Goal: Information Seeking & Learning: Learn about a topic

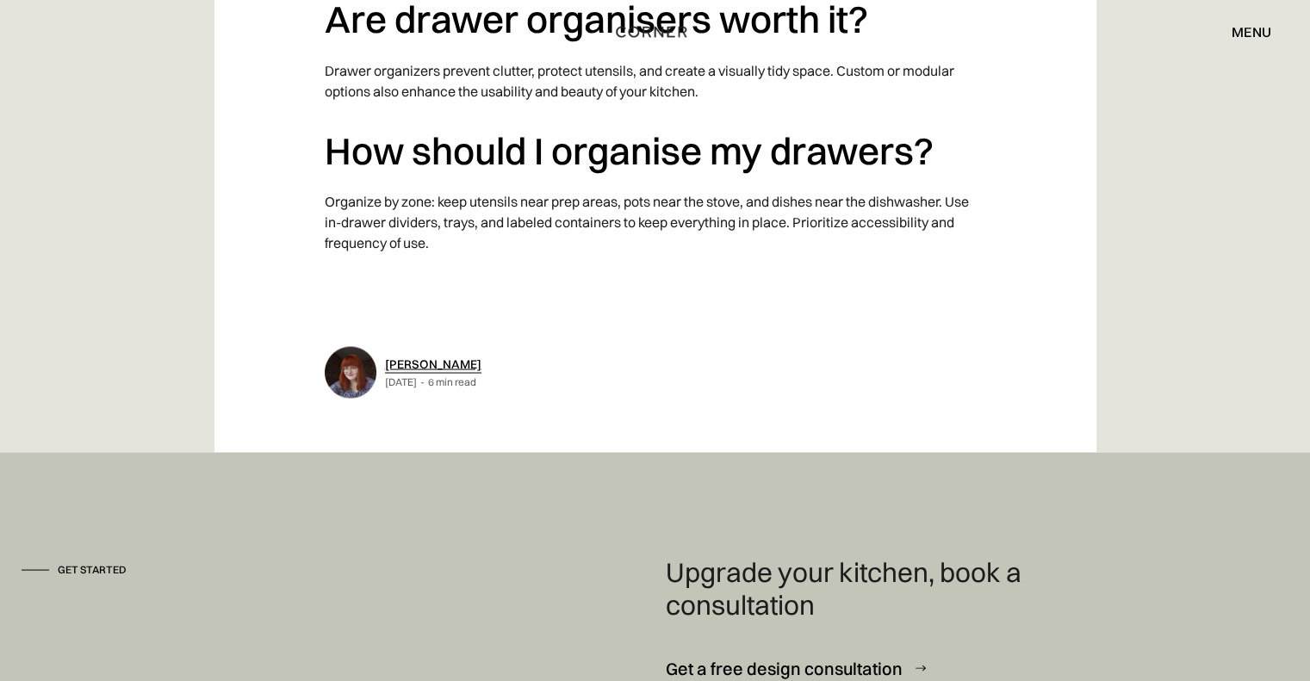
scroll to position [9992, 0]
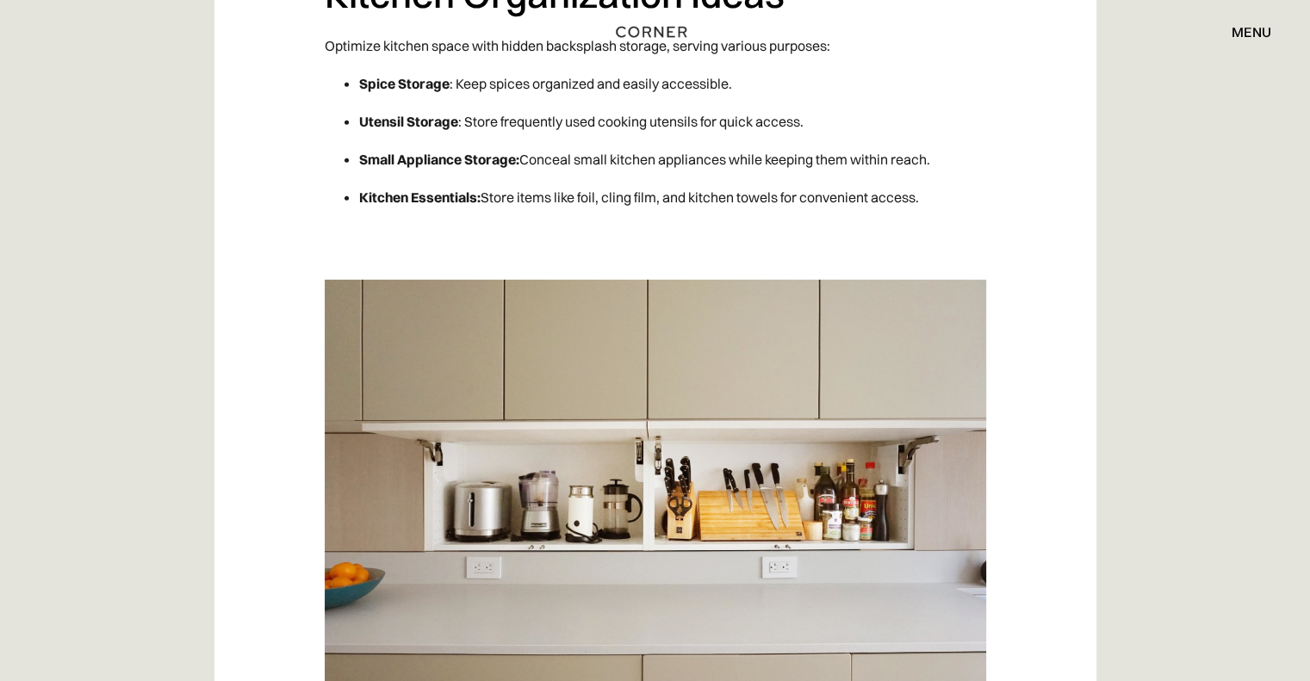
scroll to position [4910, 0]
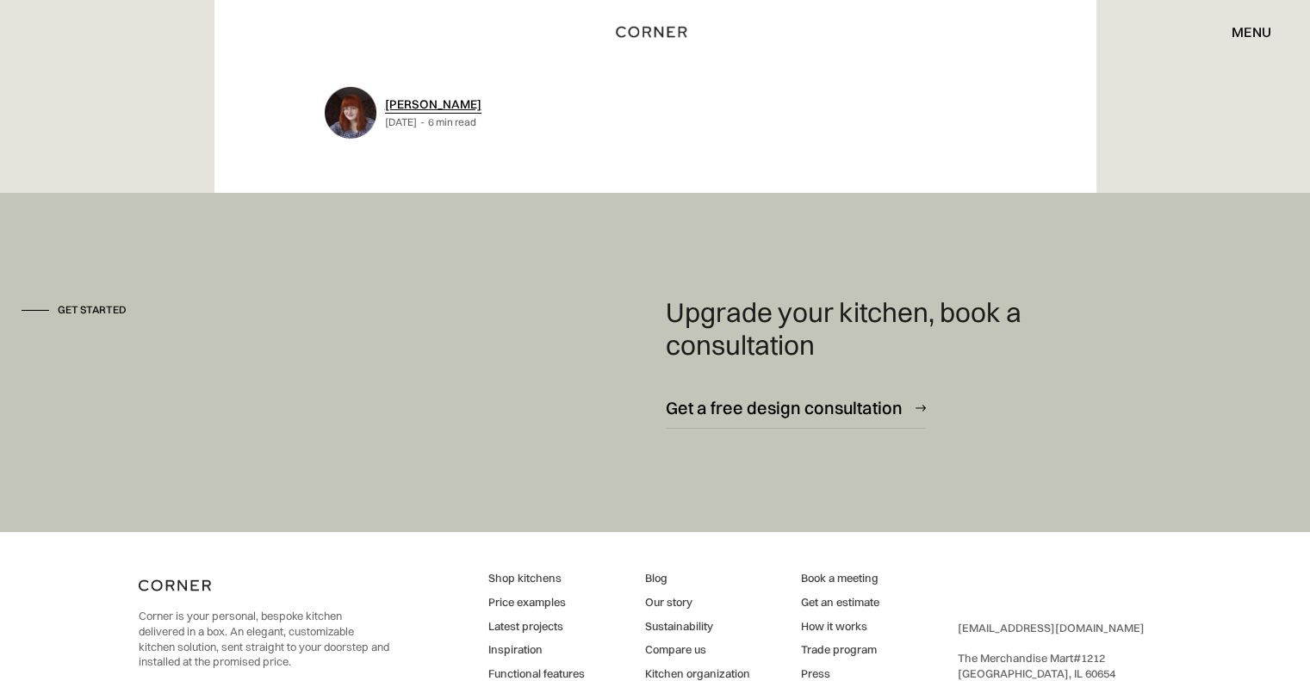
scroll to position [6004, 0]
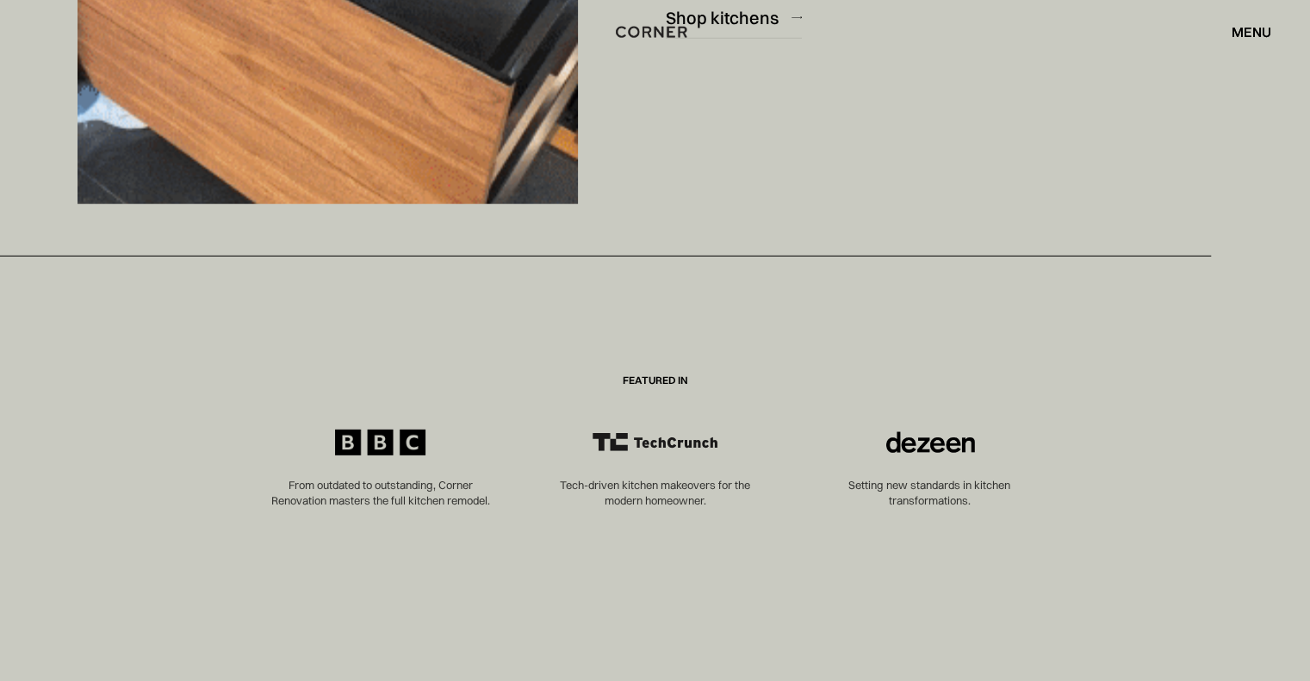
scroll to position [5513, 0]
